Goal: Communication & Community: Answer question/provide support

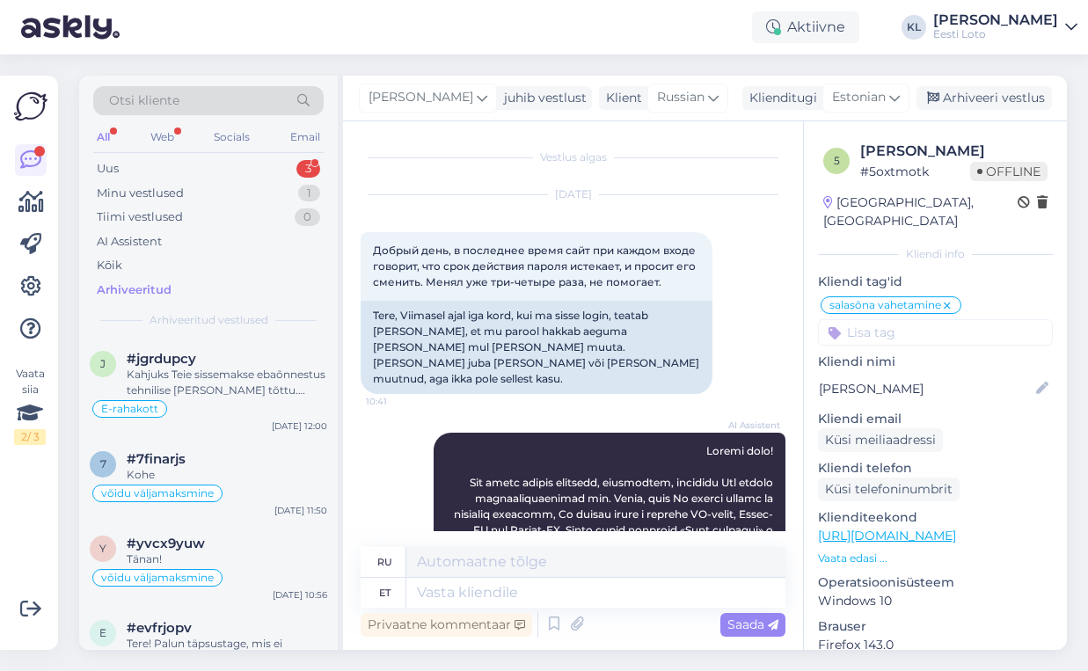
scroll to position [1683, 0]
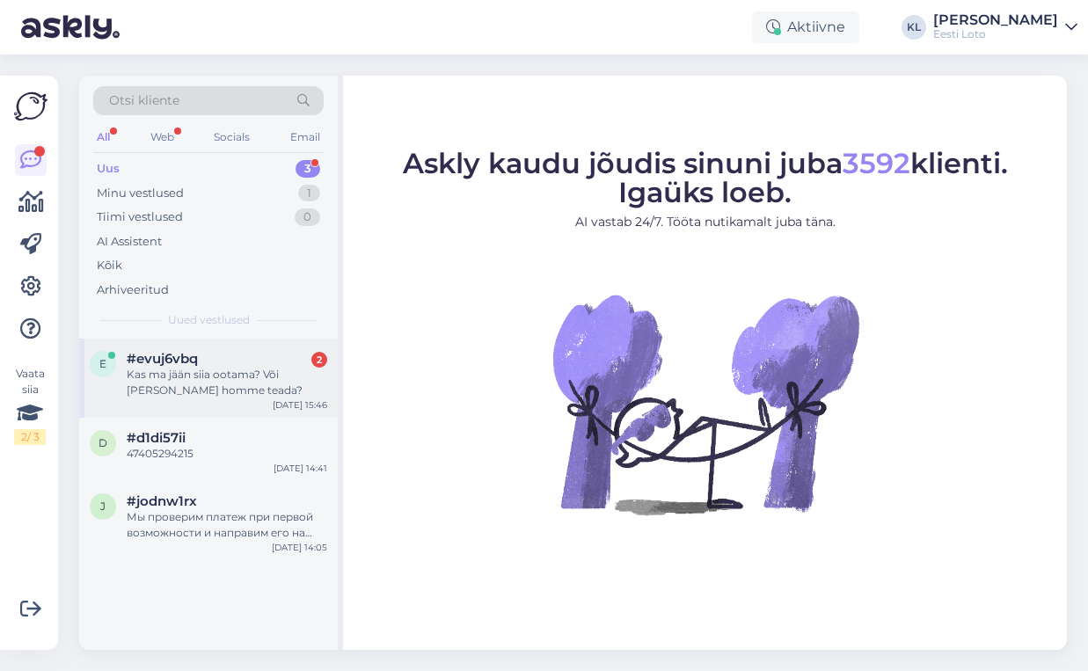
click at [212, 391] on div "Kas ma jään siia ootama? Või [PERSON_NAME] homme teada?" at bounding box center [227, 383] width 201 height 32
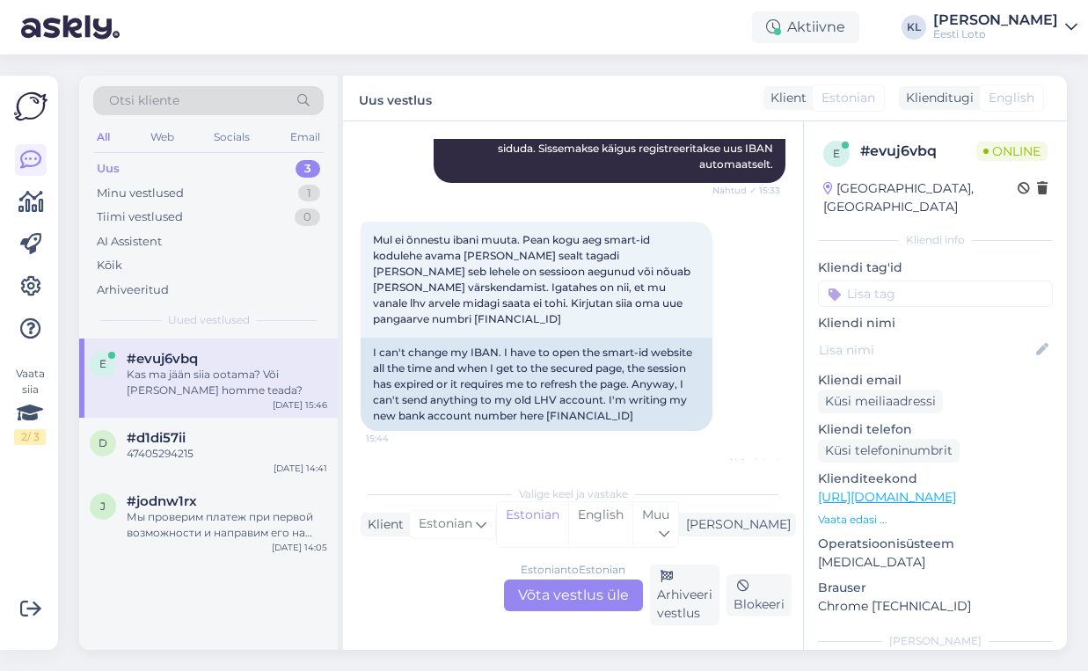
scroll to position [318, 0]
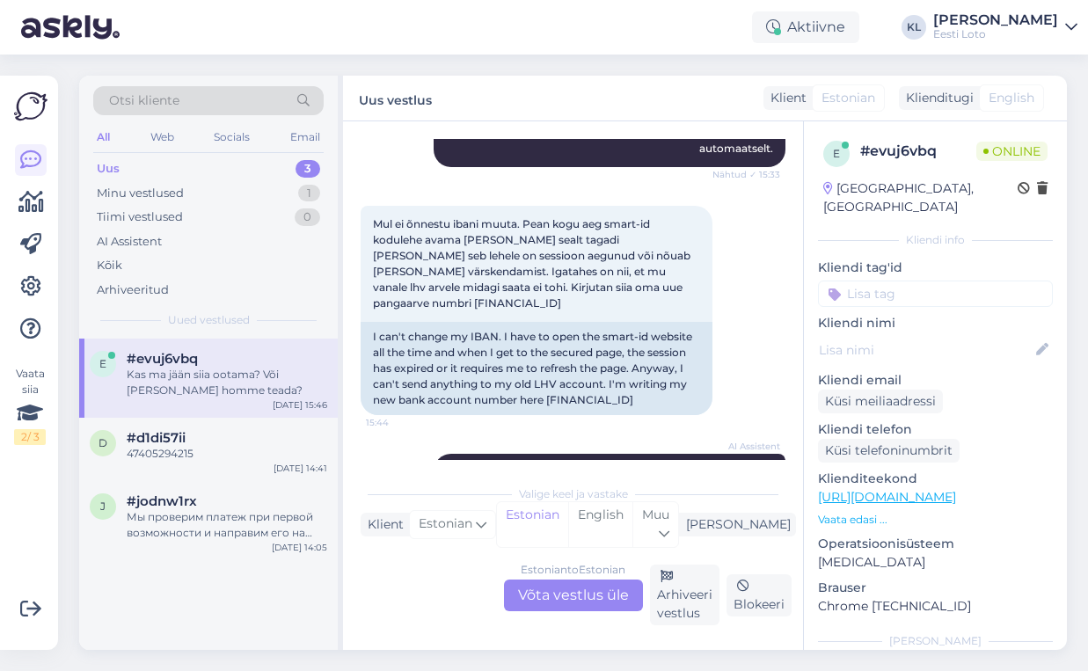
click at [581, 588] on div "Estonian to Estonian Võta vestlus üle" at bounding box center [573, 596] width 139 height 32
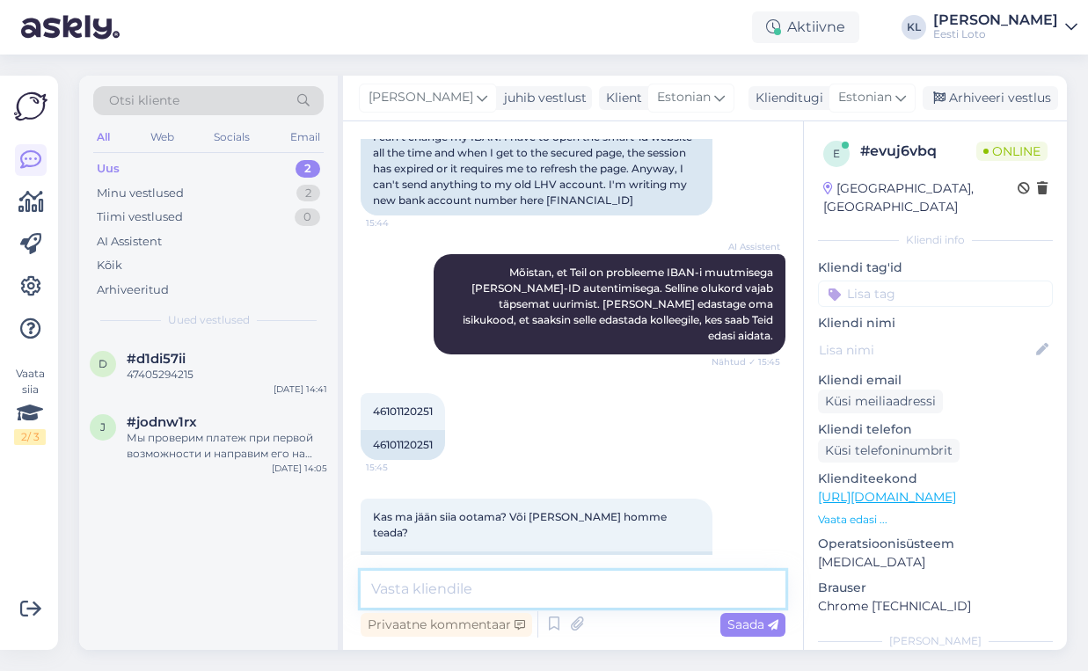
scroll to position [516, 0]
click at [441, 598] on textarea at bounding box center [573, 589] width 425 height 37
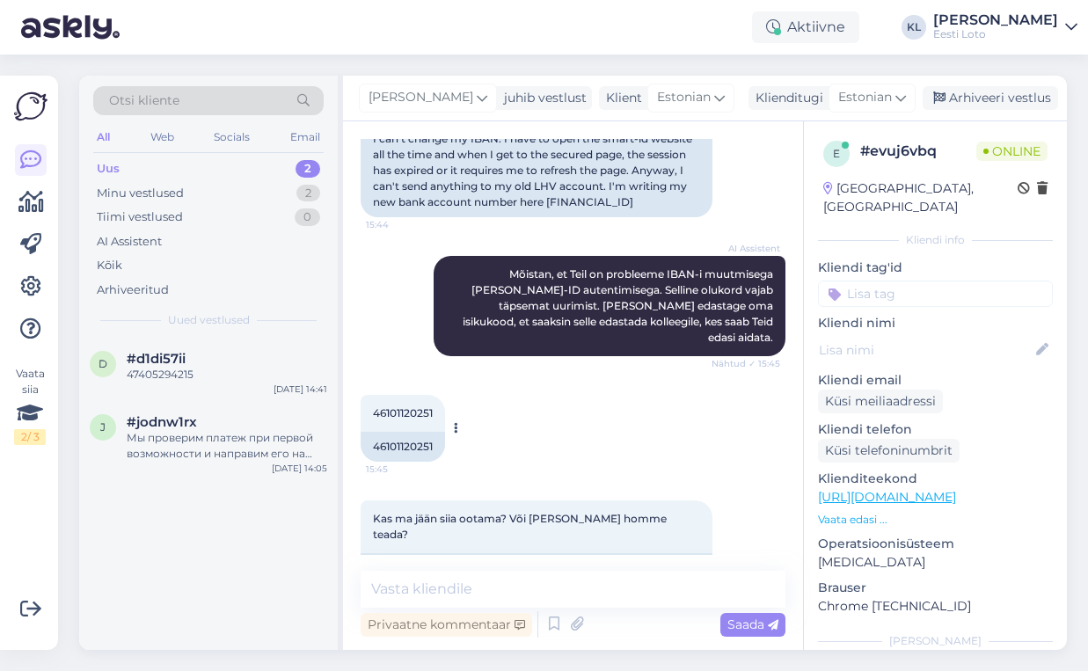
click at [413, 406] on span "46101120251" at bounding box center [403, 412] width 60 height 13
copy div "46101120251 15:45"
click at [459, 584] on textarea at bounding box center [573, 589] width 425 height 37
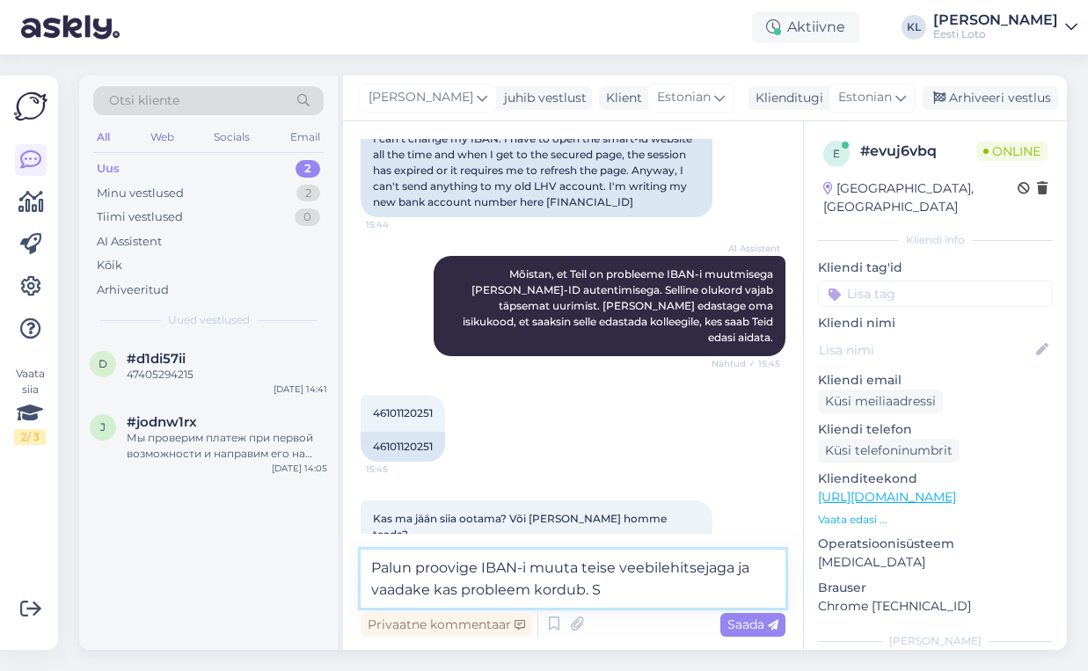
type textarea "Palun proovige IBAN-i muuta teise veebilehitsejaga ja vaadake kas probleem kord…"
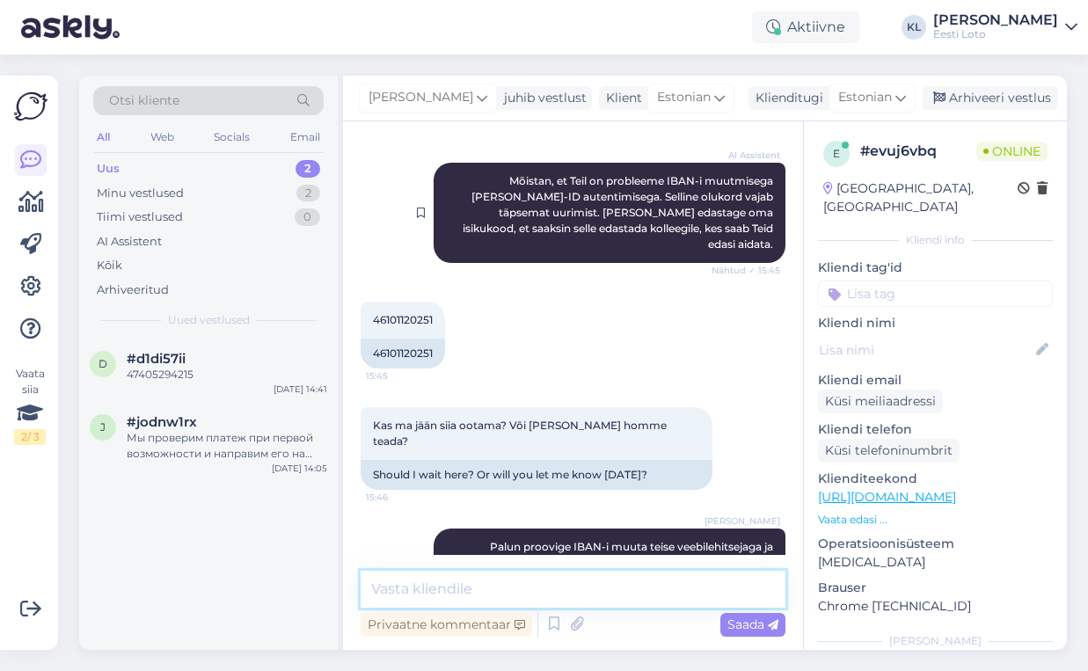
scroll to position [608, 0]
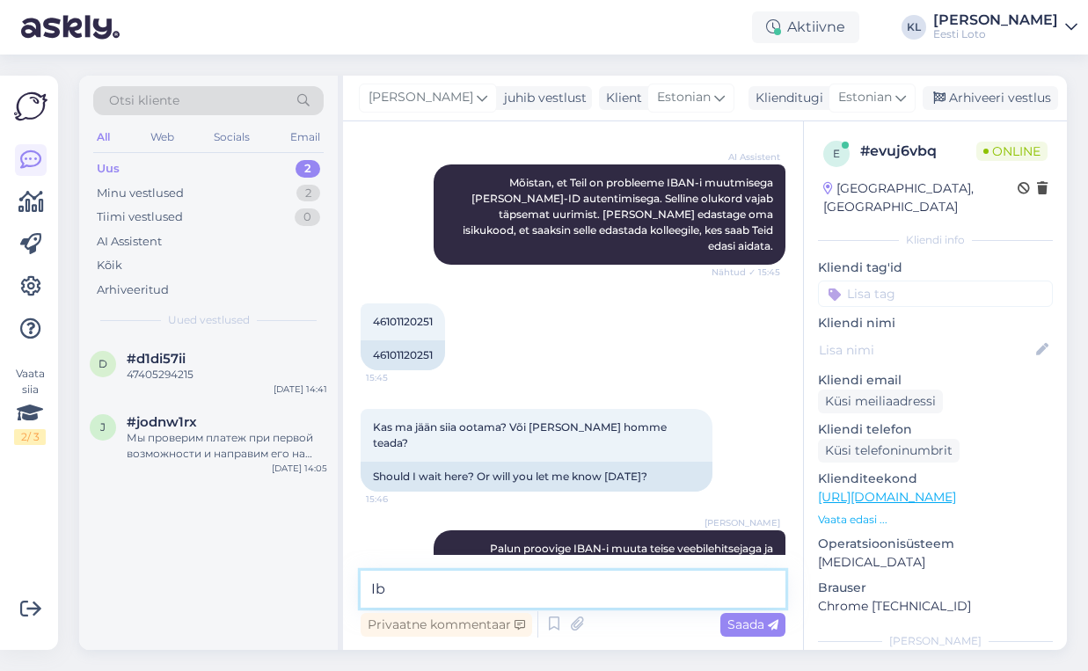
type textarea "I"
click at [242, 369] on div "47405294215" at bounding box center [227, 375] width 201 height 16
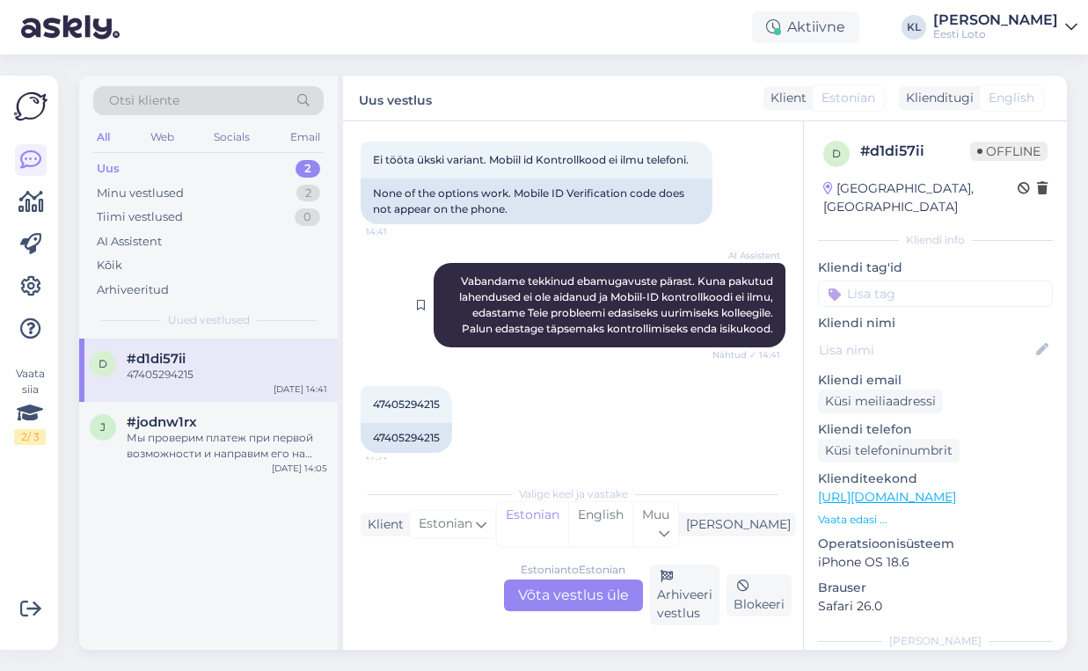
scroll to position [798, 0]
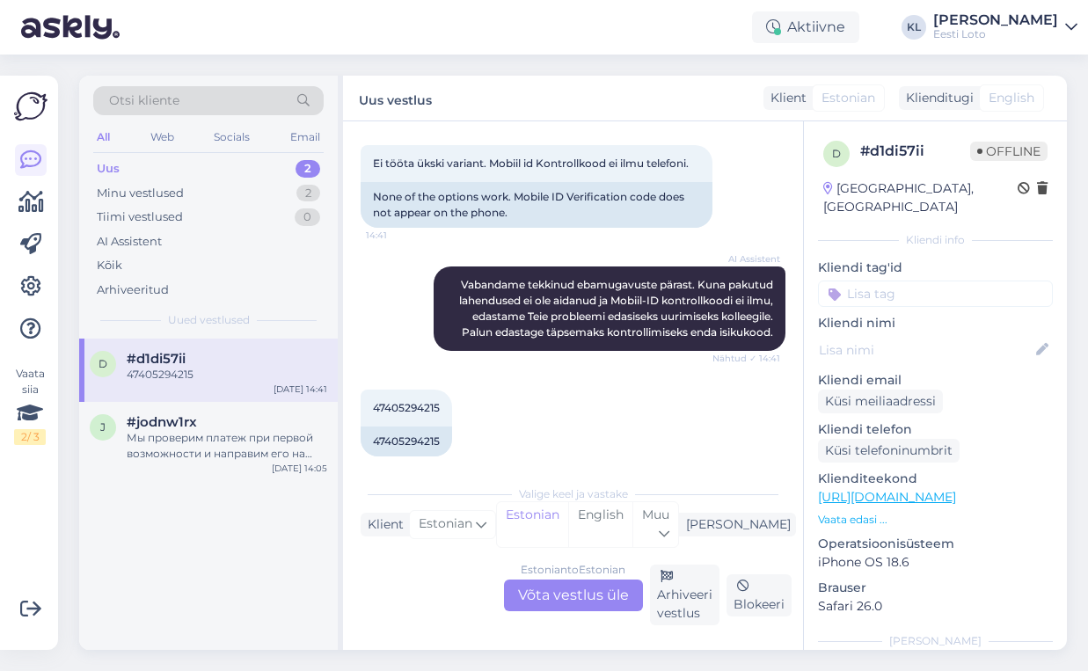
click at [560, 609] on div "Estonian to Estonian Võta vestlus üle" at bounding box center [573, 596] width 139 height 32
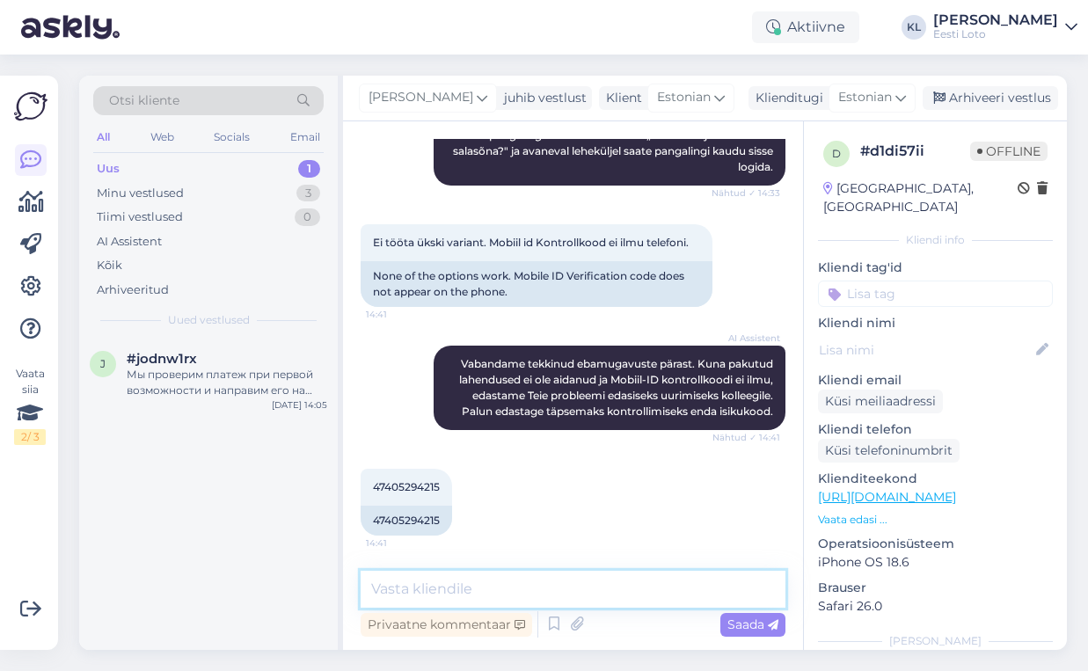
click at [509, 595] on textarea at bounding box center [573, 589] width 425 height 37
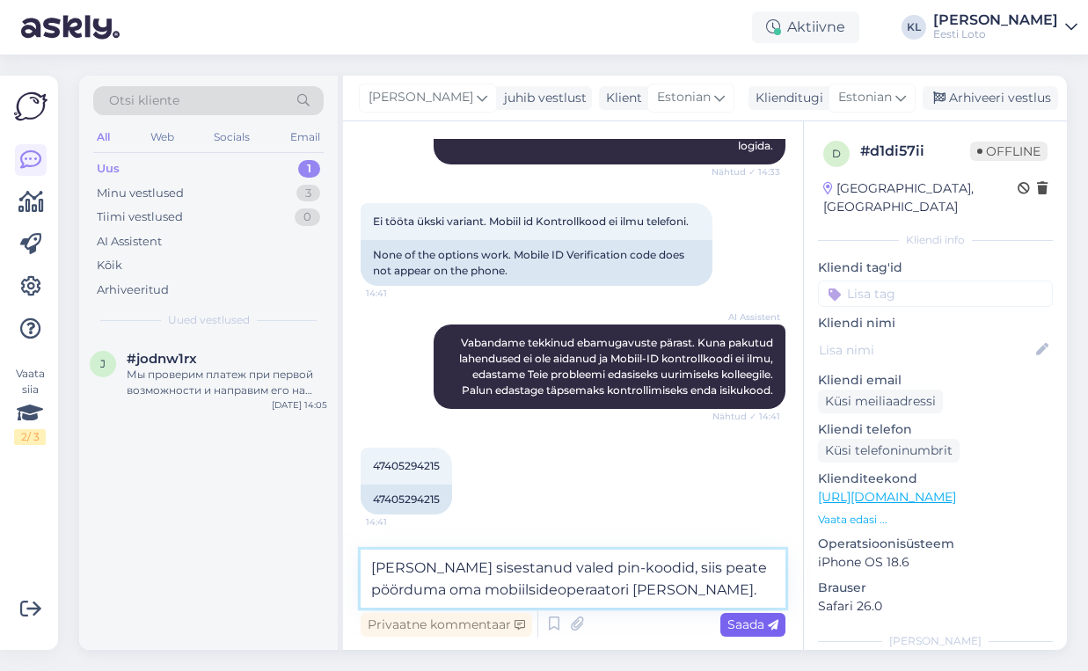
type textarea "[PERSON_NAME] sisestanud valed pin-koodid, siis peate pöörduma oma mobiilsideop…"
click at [753, 619] on span "Saada" at bounding box center [752, 625] width 51 height 16
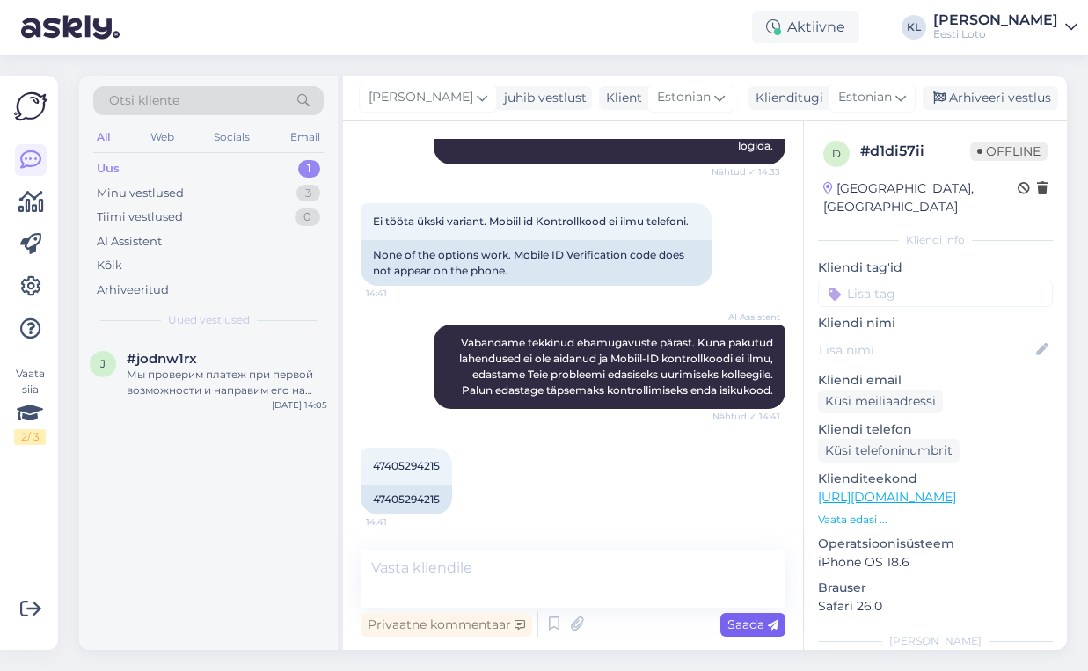
scroll to position [815, 0]
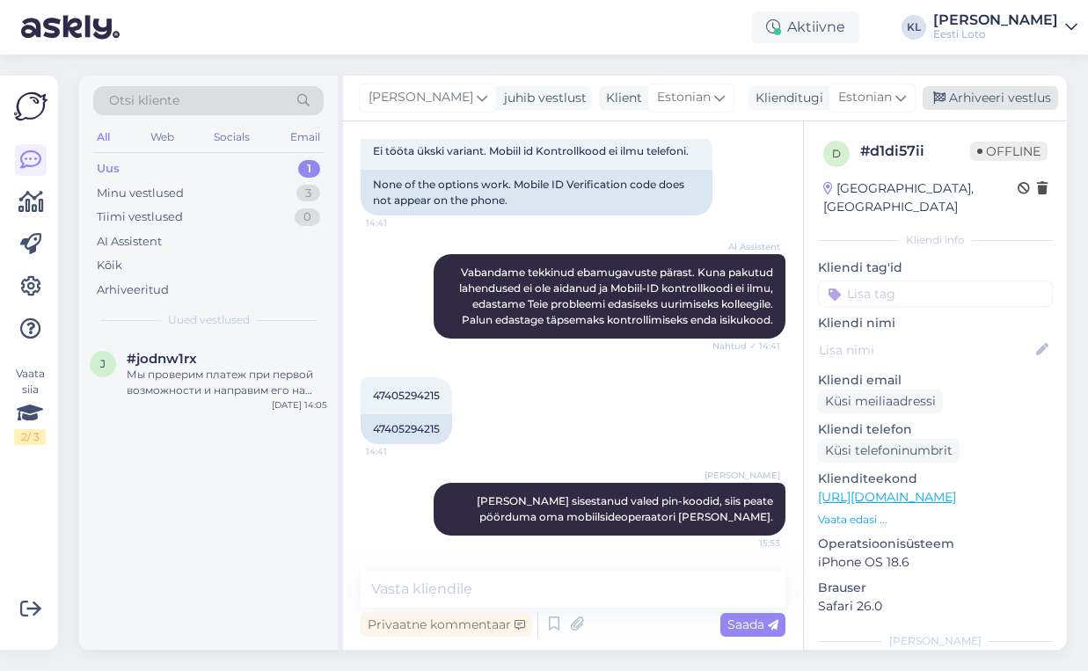
click at [1023, 101] on div "Arhiveeri vestlus" at bounding box center [990, 98] width 135 height 24
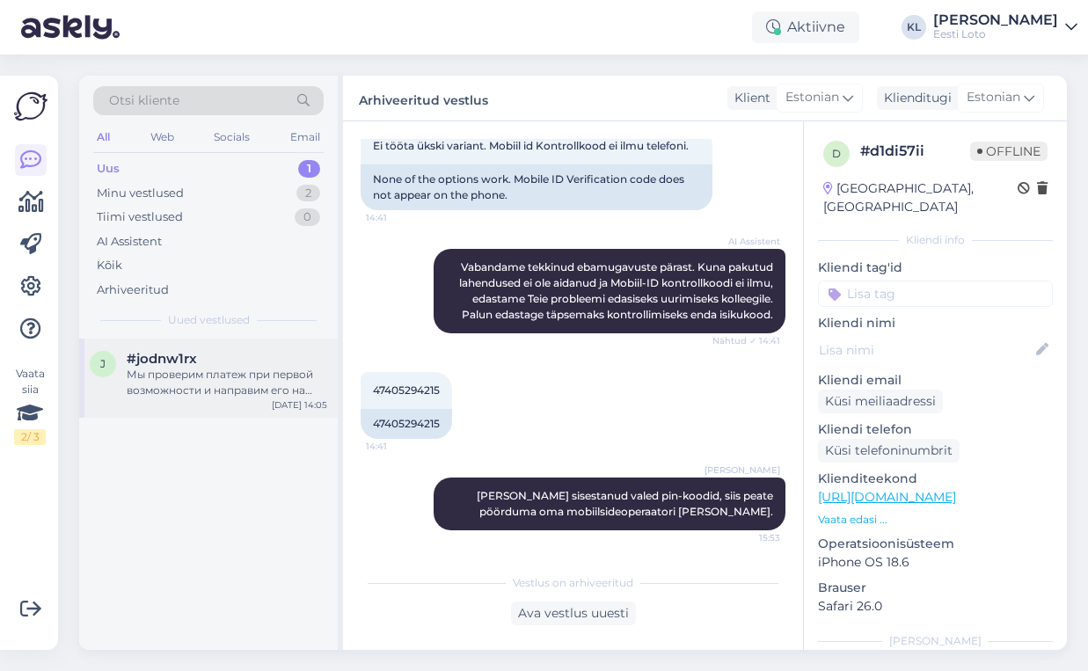
click at [198, 370] on div "Мы проверим платеж при первой возможности и направим его на Ваш электронный кош…" at bounding box center [227, 383] width 201 height 32
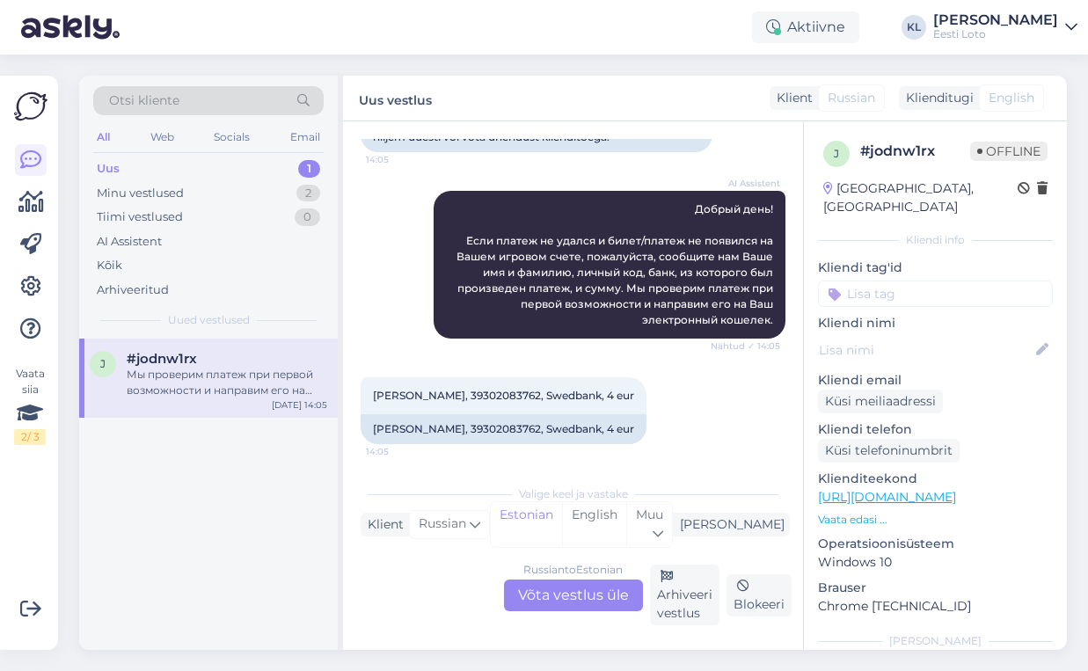
scroll to position [225, 0]
click at [238, 193] on div "Minu vestlused 2" at bounding box center [208, 193] width 230 height 25
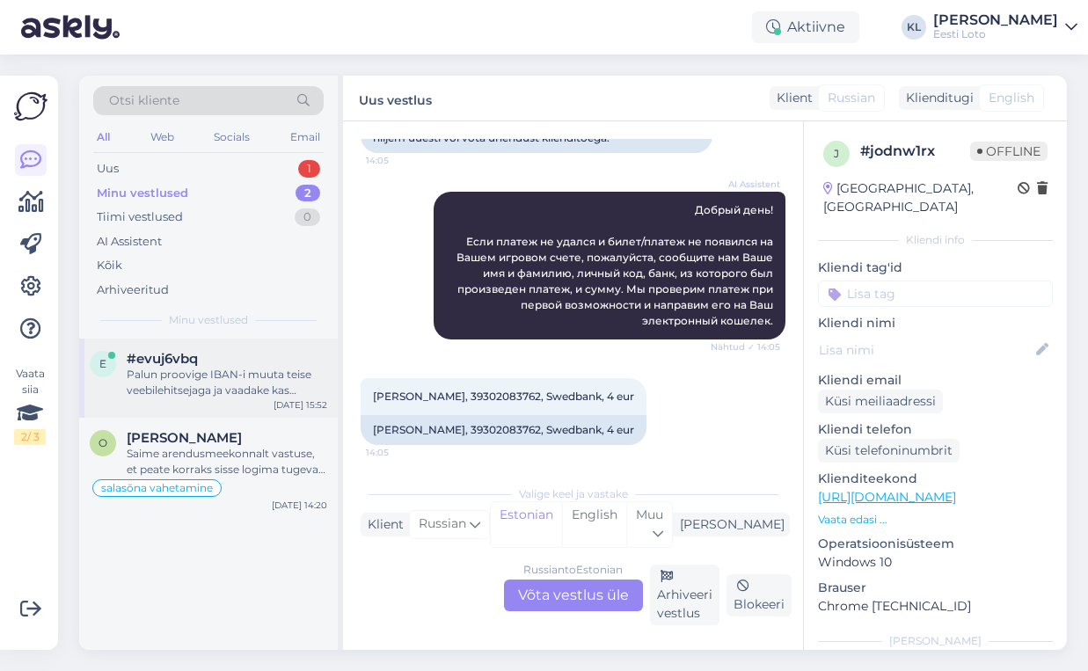
click at [237, 383] on div "Palun proovige IBAN-i muuta teise veebilehitsejaga ja vaadake kas probleem kord…" at bounding box center [227, 383] width 201 height 32
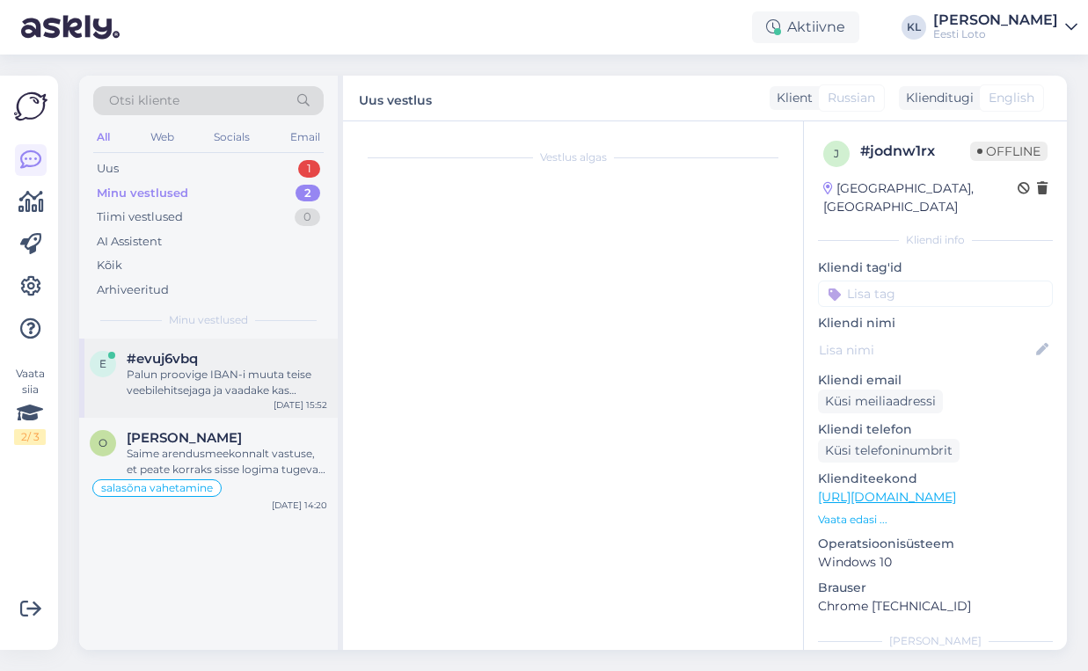
scroll to position [608, 0]
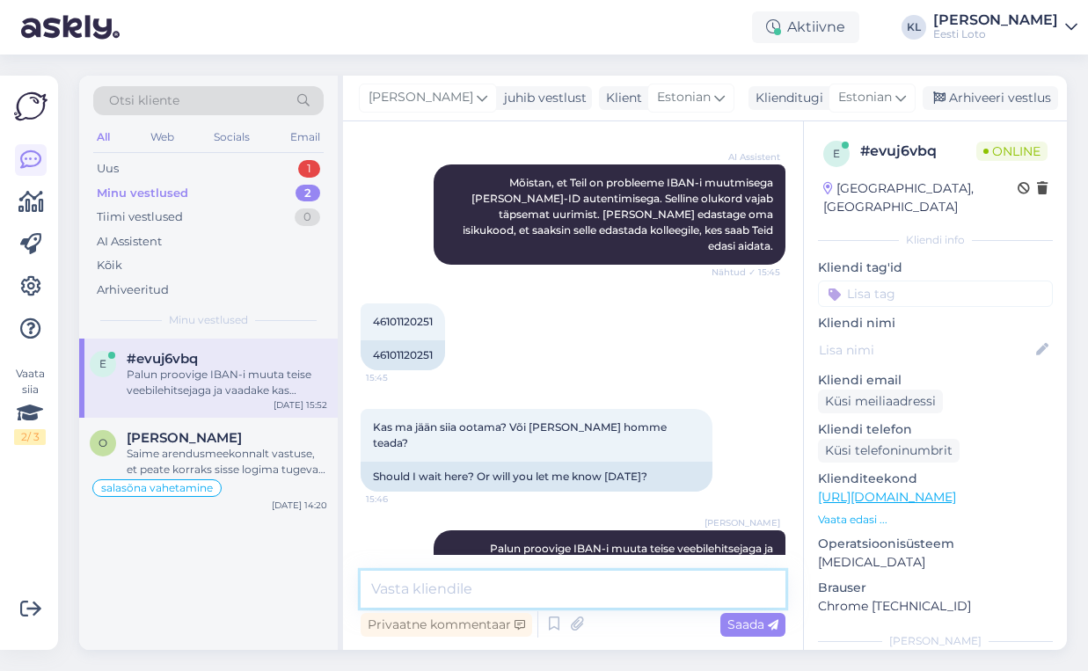
click at [548, 580] on textarea at bounding box center [573, 589] width 425 height 37
type textarea "E"
click at [277, 188] on div "Minu vestlused 2" at bounding box center [208, 193] width 230 height 25
click at [230, 449] on div "Saime arendusmeekonnalt vastuse, et peate korraks sisse logima tugeva autentimi…" at bounding box center [227, 462] width 201 height 32
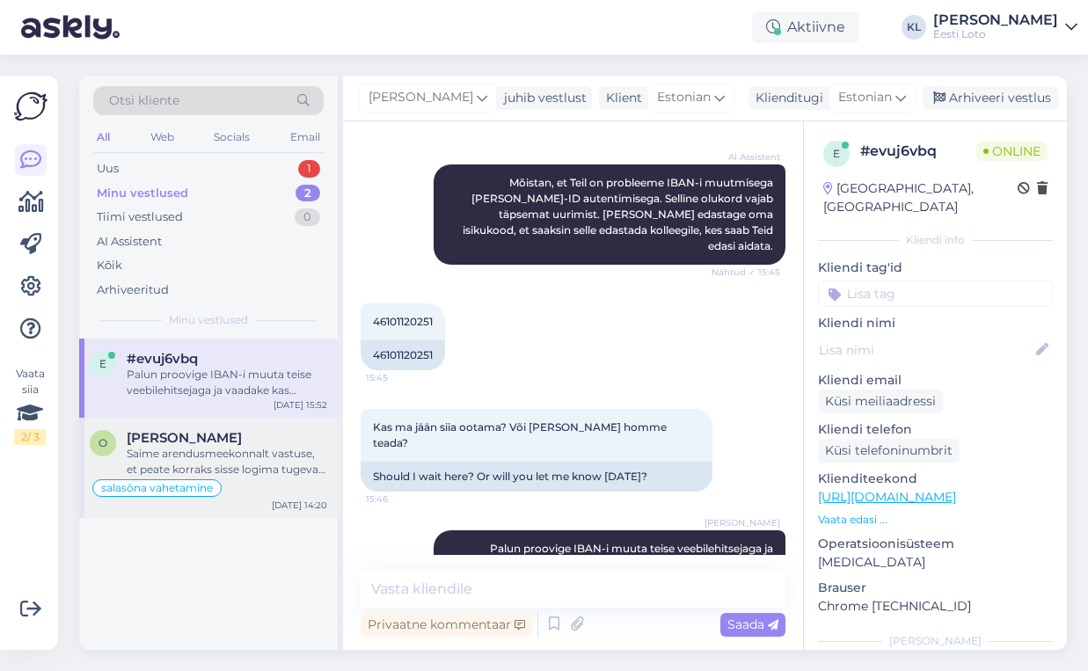
scroll to position [1683, 0]
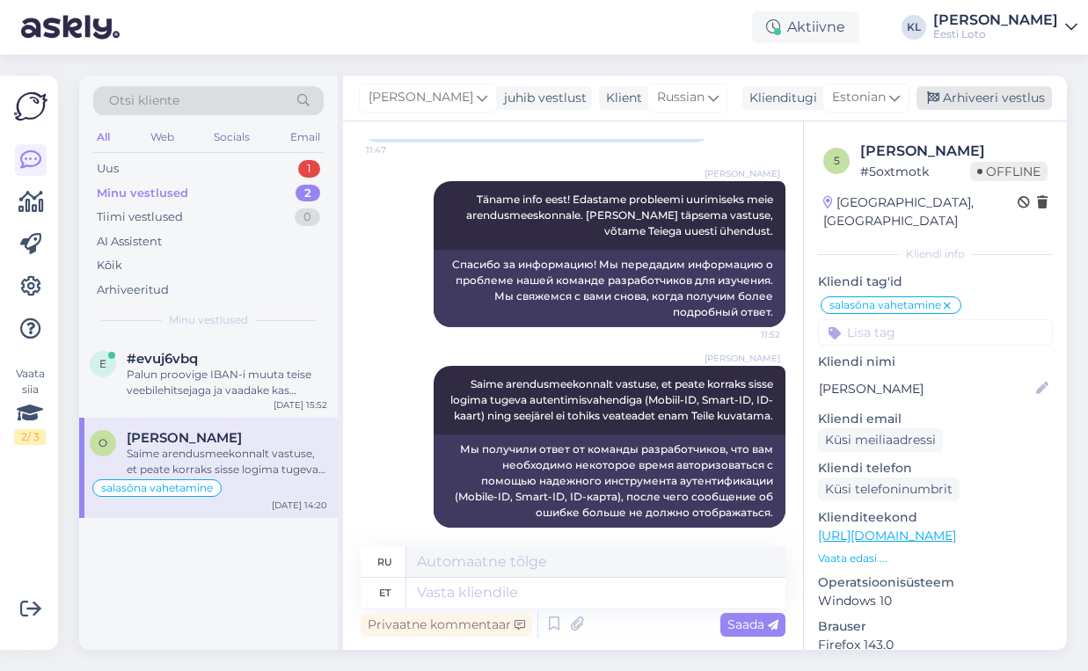
click at [1020, 88] on div "Arhiveeri vestlus" at bounding box center [983, 98] width 135 height 24
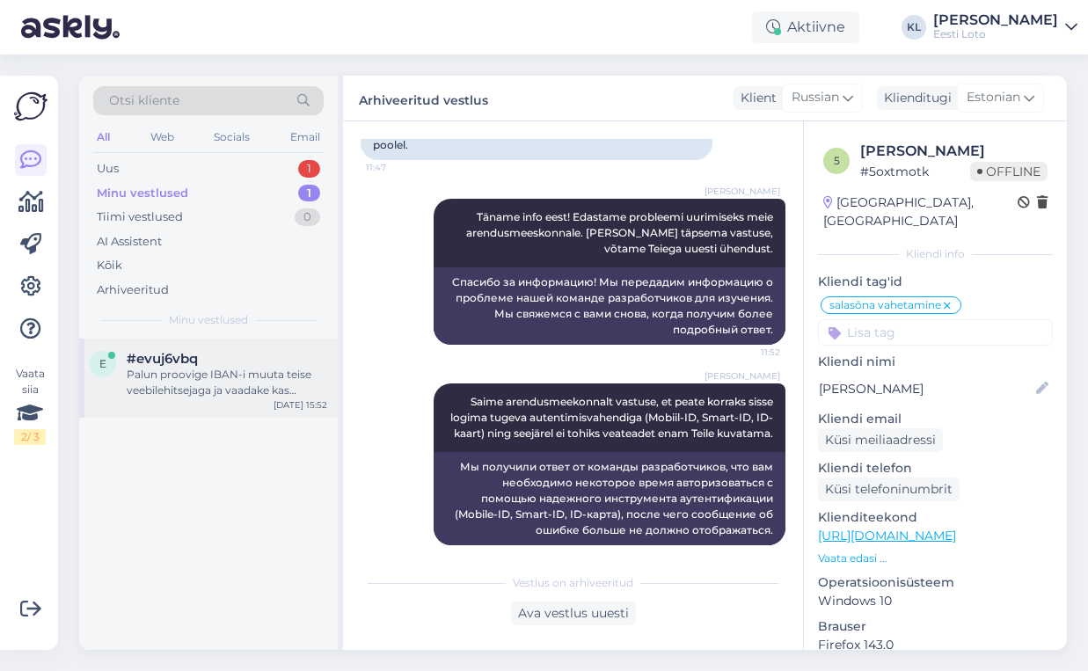
click at [149, 384] on div "Palun proovige IBAN-i muuta teise veebilehitsejaga ja vaadake kas probleem kord…" at bounding box center [227, 383] width 201 height 32
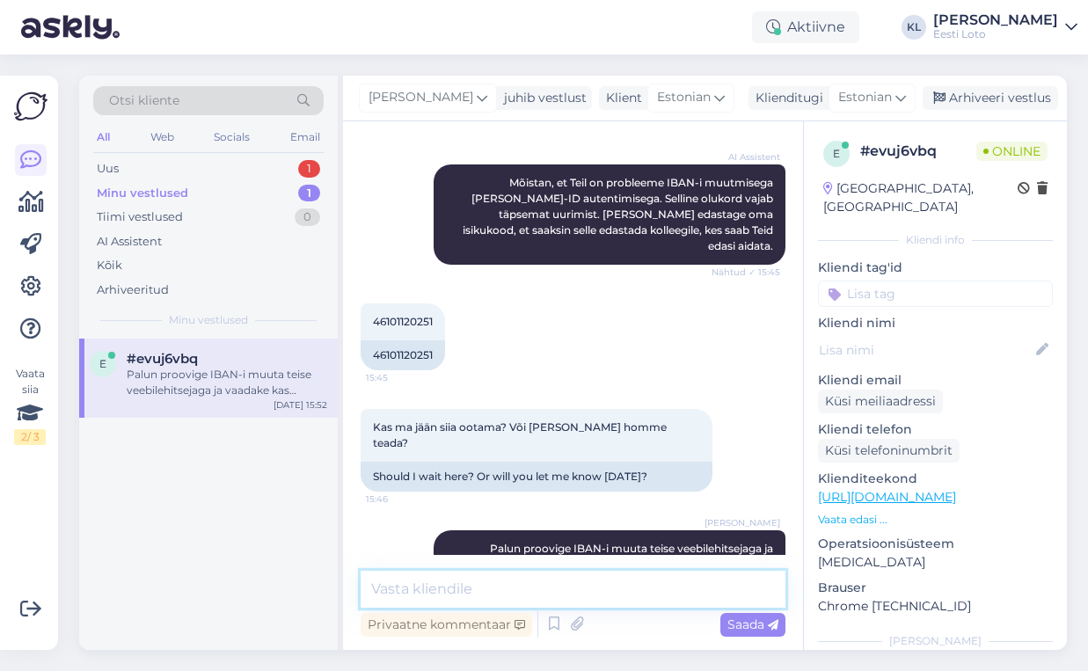
click at [468, 600] on textarea at bounding box center [573, 589] width 425 height 37
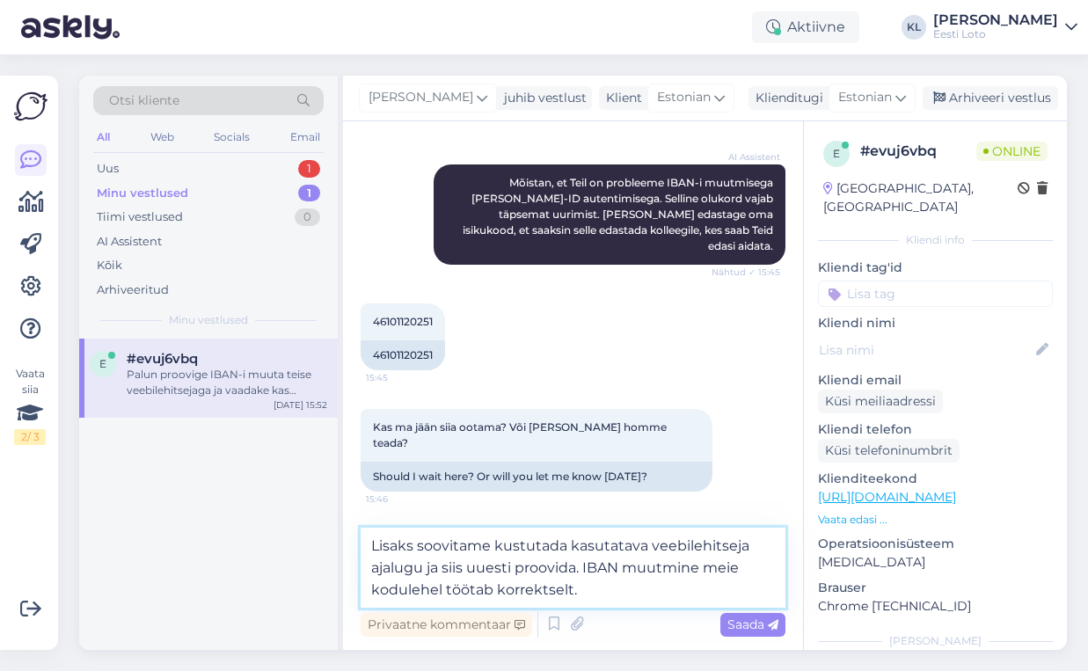
type textarea "Lisaks soovitame kustutada kasutatava veebilehitseja ajalugu ja siis uuesti pro…"
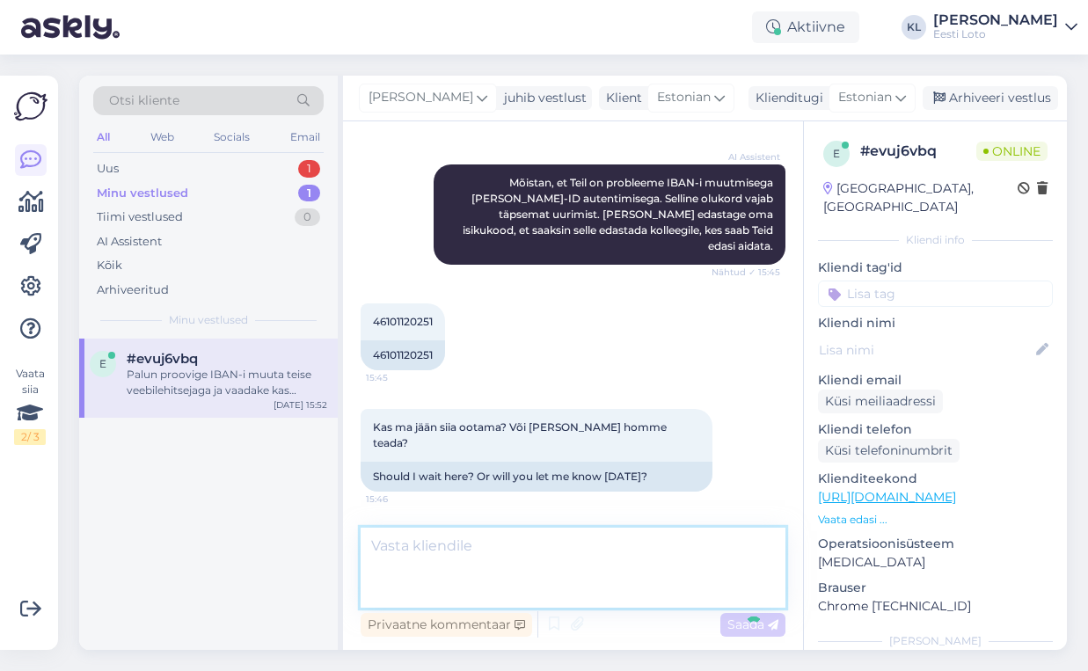
scroll to position [715, 0]
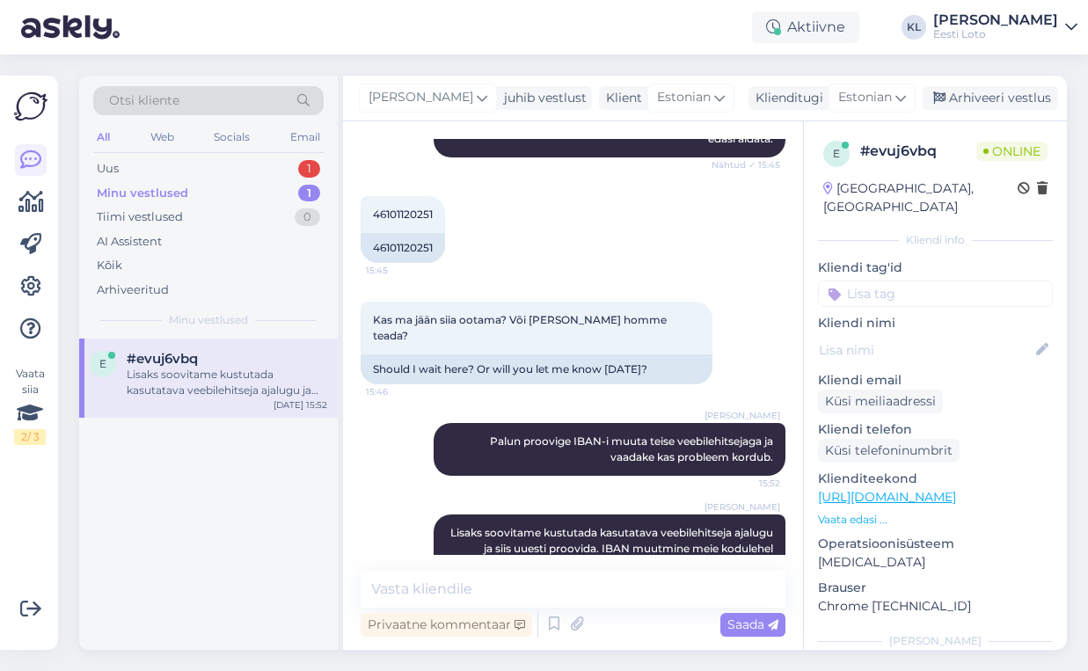
click at [925, 281] on input at bounding box center [935, 294] width 235 height 26
type input "Iban"
click at [947, 333] on div "iban kinnitamine" at bounding box center [935, 342] width 106 height 18
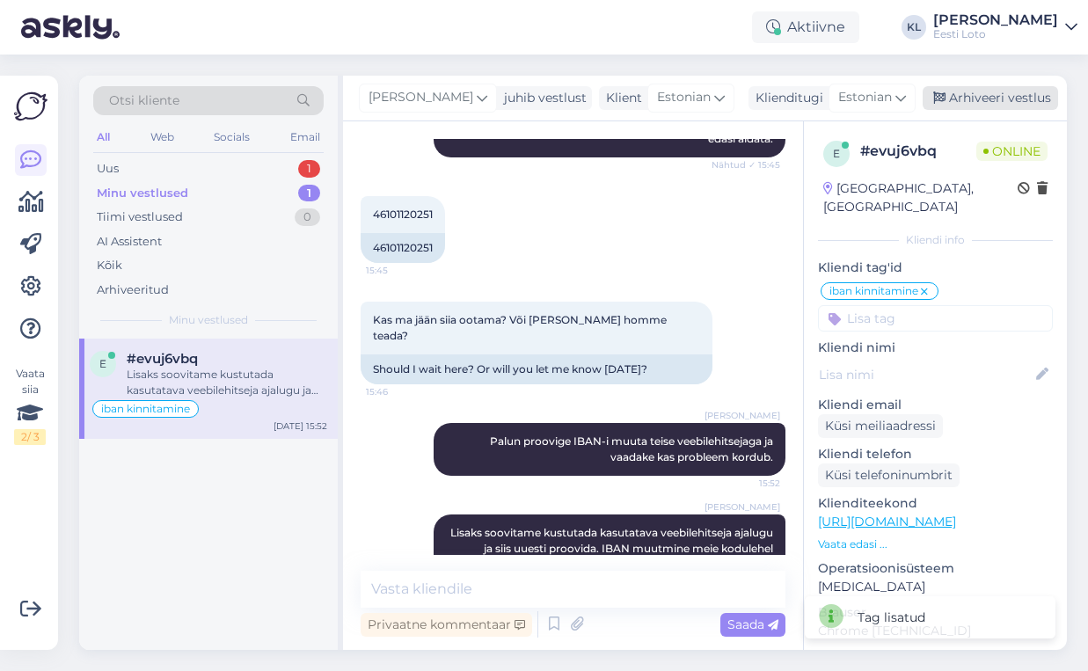
click at [1017, 99] on div "Arhiveeri vestlus" at bounding box center [990, 98] width 135 height 24
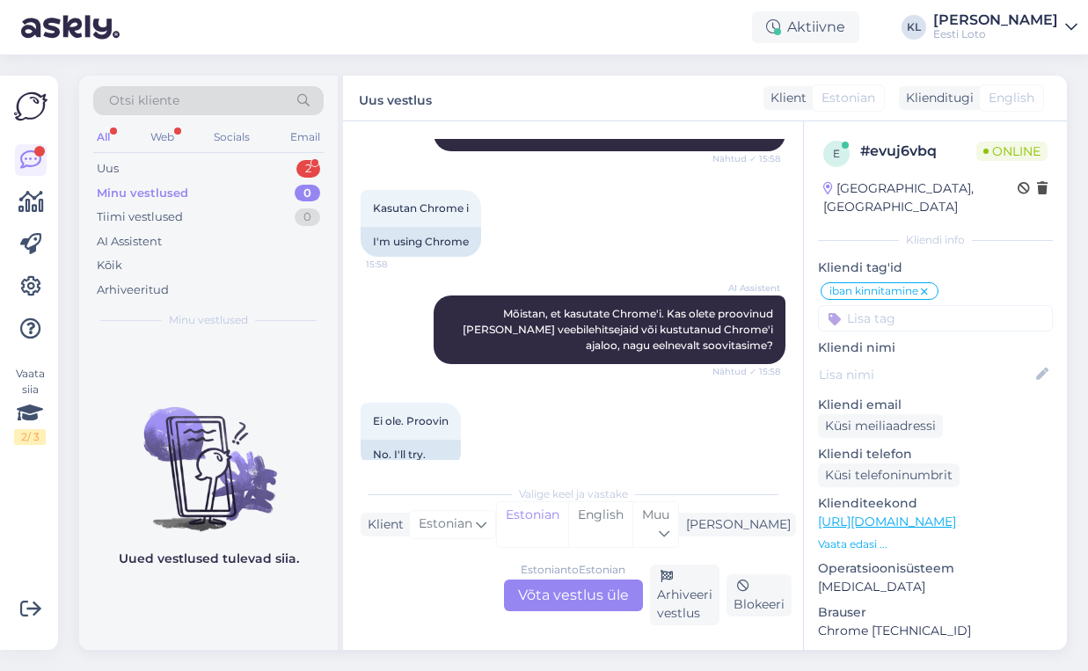
scroll to position [1449, 0]
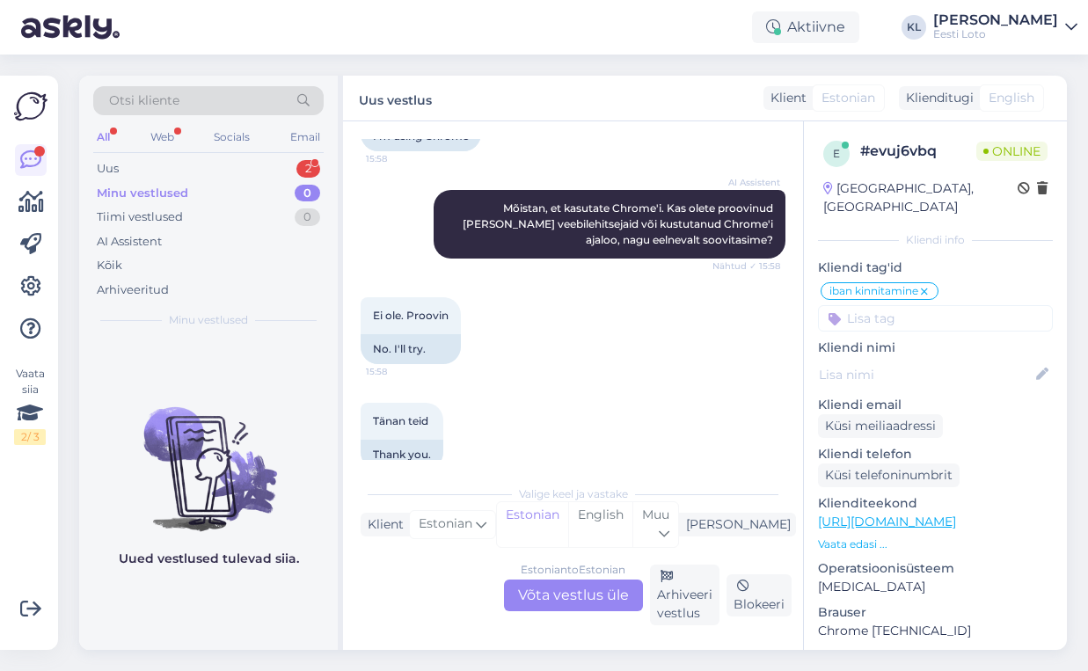
click at [581, 588] on div "Estonian to Estonian Võta vestlus üle" at bounding box center [573, 596] width 139 height 32
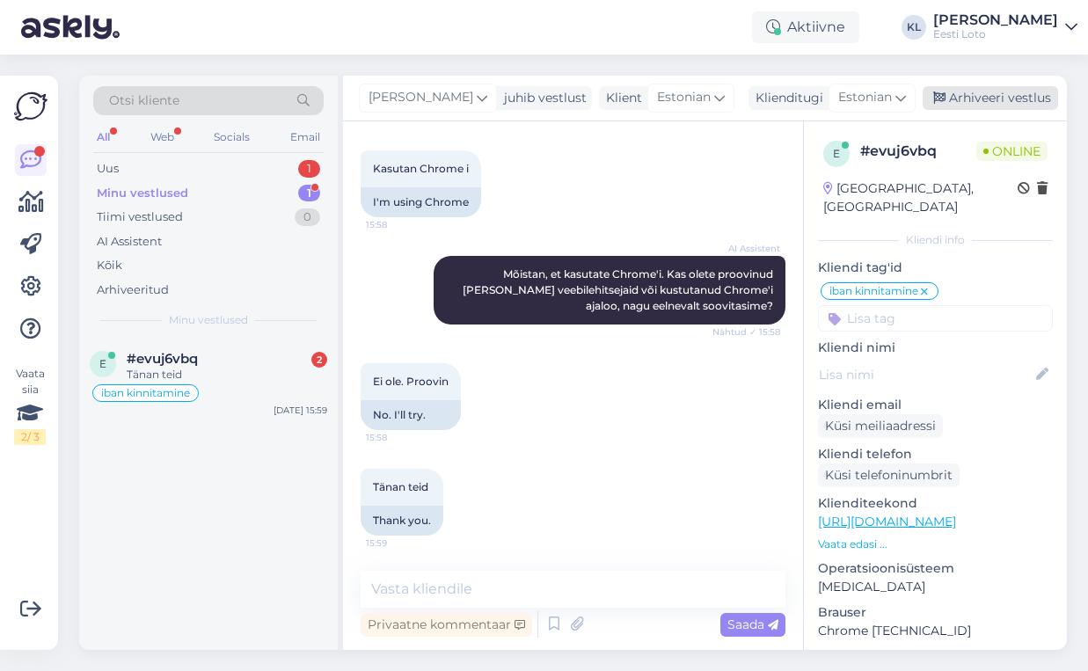
click at [999, 96] on div "Arhiveeri vestlus" at bounding box center [990, 98] width 135 height 24
